Goal: Task Accomplishment & Management: Manage account settings

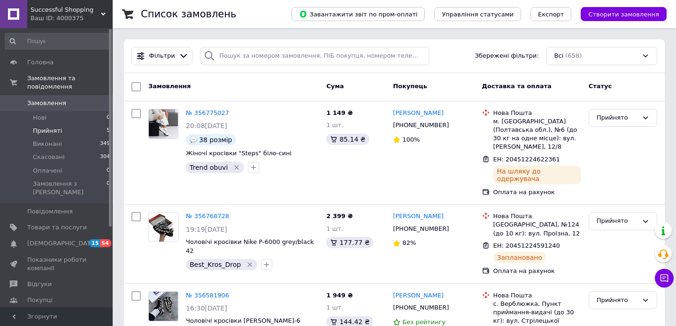
click at [52, 132] on span "Прийняті" at bounding box center [47, 131] width 29 height 8
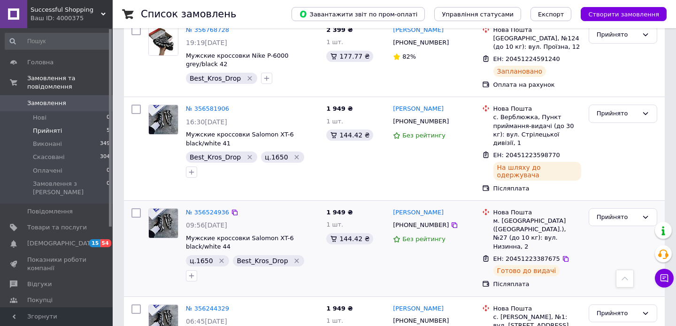
scroll to position [217, 0]
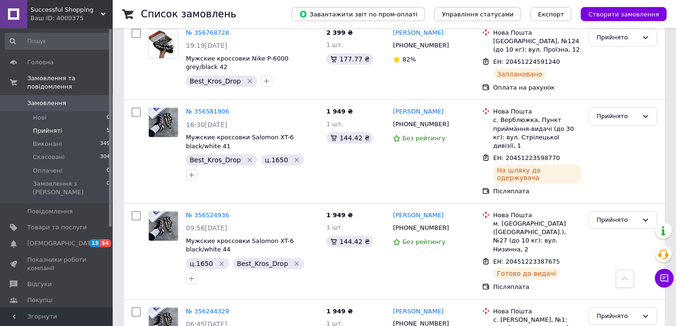
click at [69, 19] on div "Ваш ID: 4000375" at bounding box center [72, 18] width 82 height 8
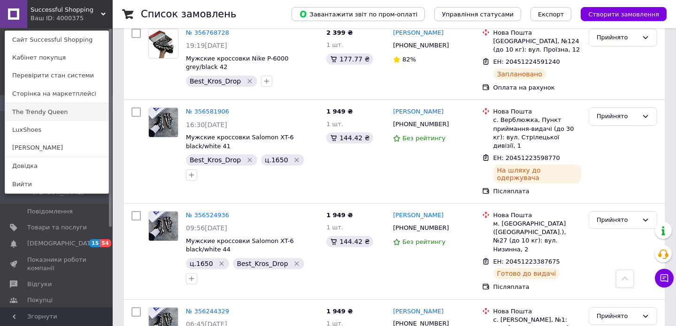
click at [44, 105] on link "The Trendy Queen" at bounding box center [56, 112] width 103 height 18
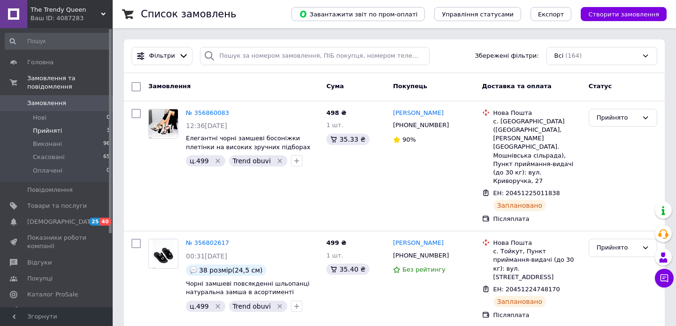
click at [41, 133] on span "Прийняті" at bounding box center [47, 131] width 29 height 8
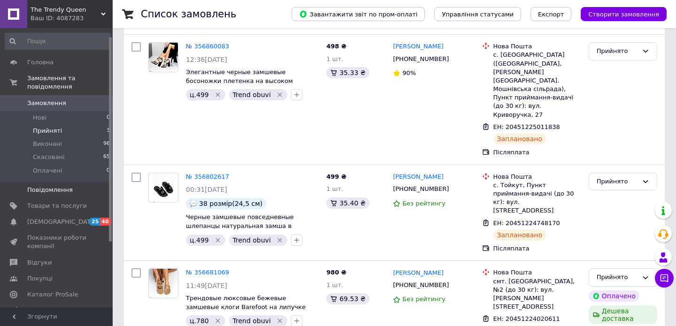
scroll to position [100, 0]
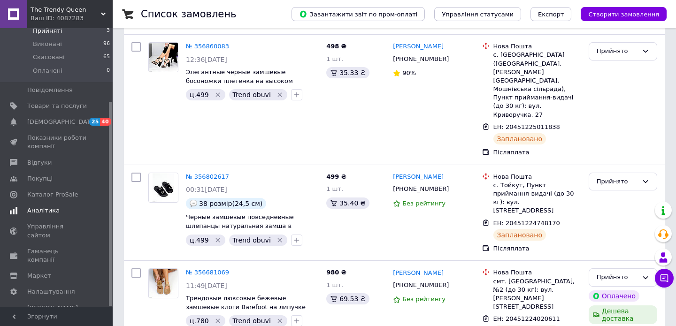
click at [42, 209] on span "Аналітика" at bounding box center [43, 211] width 32 height 8
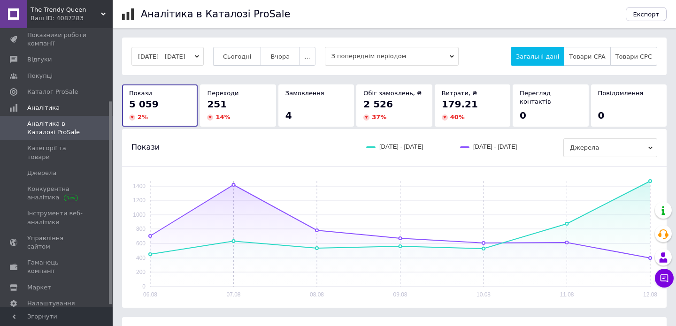
click at [260, 52] on button "Сьогодні" at bounding box center [237, 56] width 48 height 19
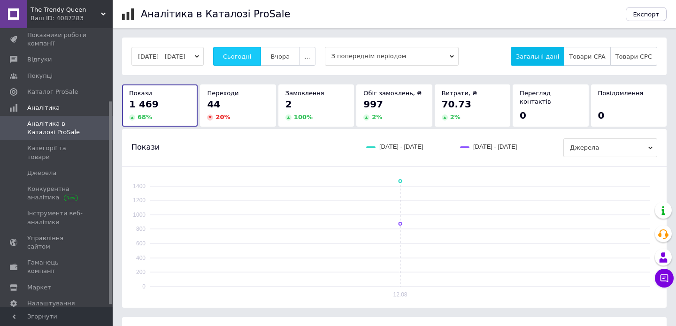
click at [252, 55] on span "Сьогодні" at bounding box center [237, 56] width 29 height 7
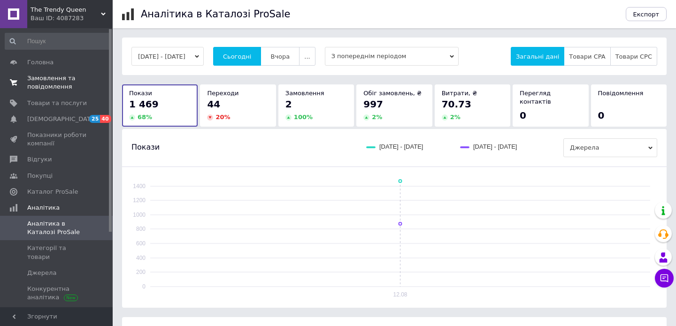
click at [37, 83] on span "Замовлення та повідомлення" at bounding box center [57, 82] width 60 height 17
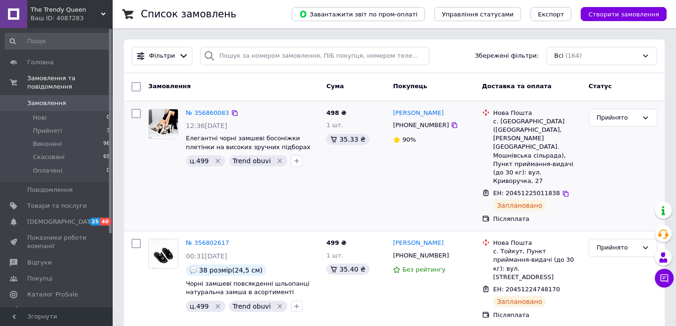
scroll to position [54, 0]
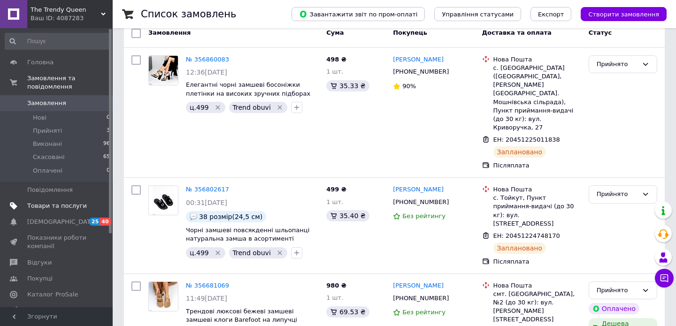
click at [44, 205] on span "Товари та послуги" at bounding box center [57, 206] width 60 height 8
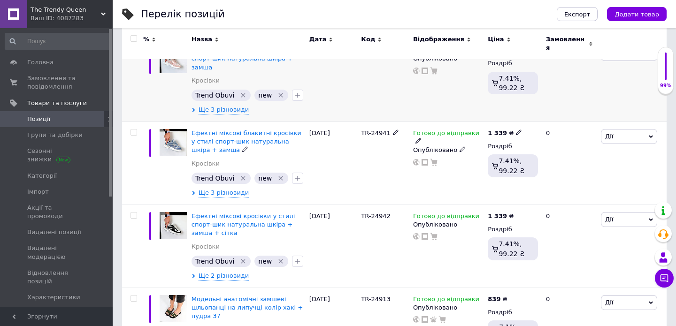
scroll to position [237, 0]
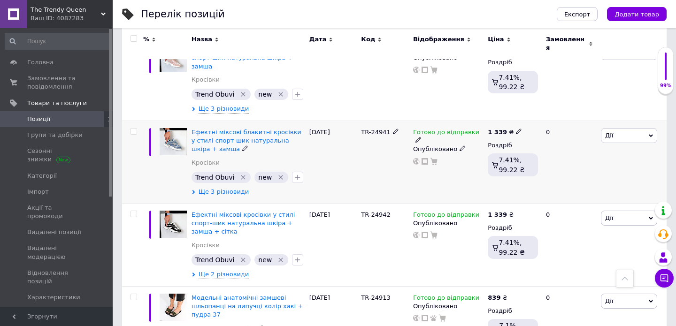
click at [234, 188] on span "Ще 3 різновиди" at bounding box center [224, 192] width 51 height 8
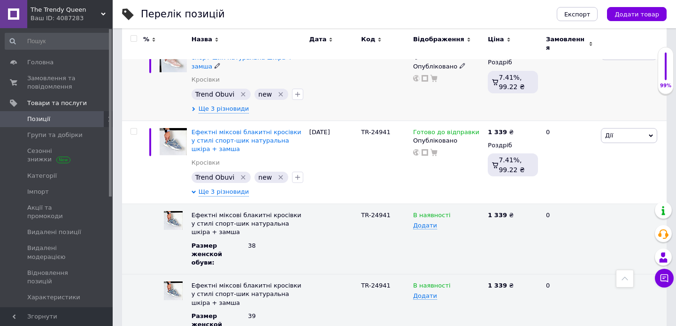
click at [222, 97] on div "Ефектні міксові кросівки в стилі спорт-шик натуральна шкіра + замша Кросівки Tr…" at bounding box center [248, 79] width 118 height 83
click at [222, 105] on span "Ще 3 різновиди" at bounding box center [224, 109] width 51 height 8
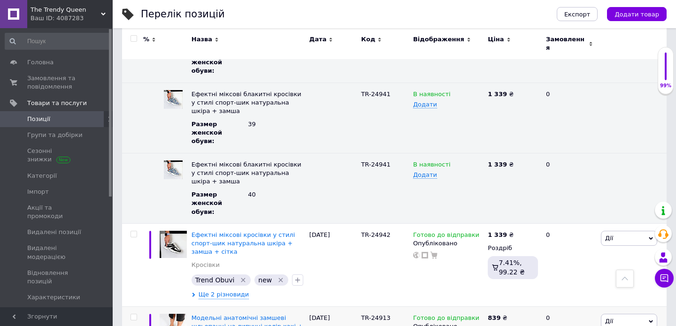
scroll to position [655, 0]
